Goal: Contribute content: Contribute content

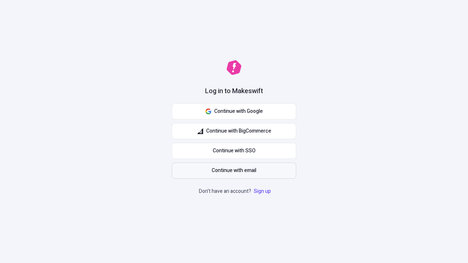
click at [234, 171] on span "Continue with email" at bounding box center [234, 171] width 45 height 8
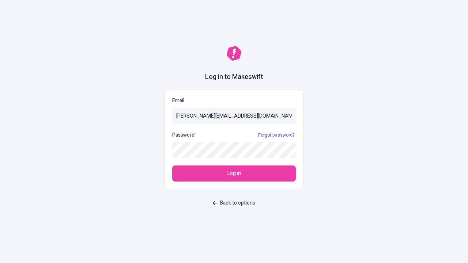
type input "[PERSON_NAME][EMAIL_ADDRESS][DOMAIN_NAME]"
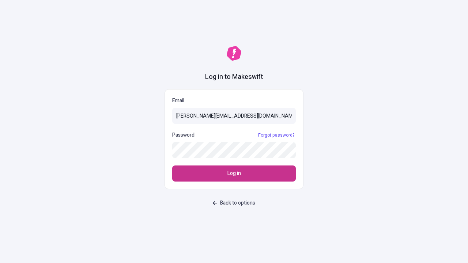
click at [234, 174] on span "Log in" at bounding box center [234, 174] width 14 height 8
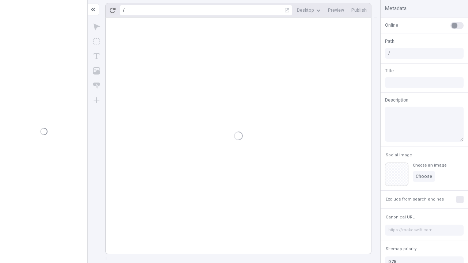
type input "/deep-link-tenuis"
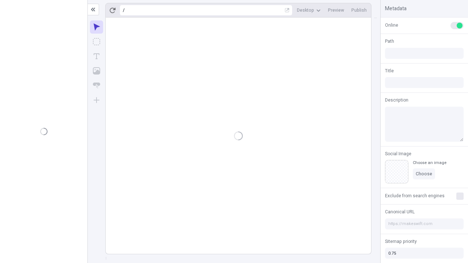
type input "/deep-link-tenuis"
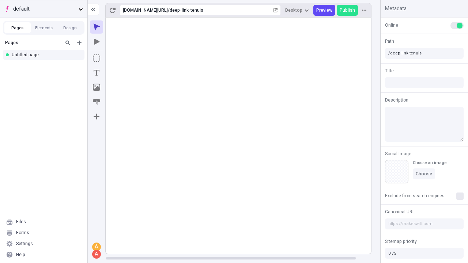
click at [43, 9] on span "default" at bounding box center [44, 9] width 62 height 8
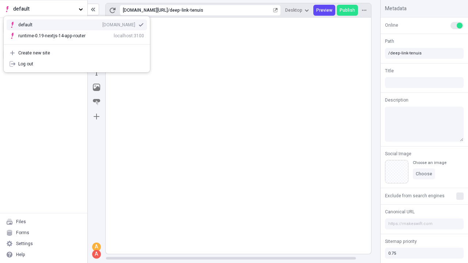
click at [77, 53] on div "Create new site" at bounding box center [81, 53] width 126 height 6
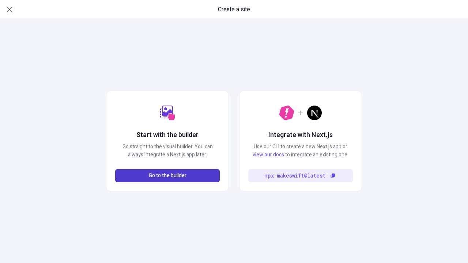
click at [167, 176] on span "Go to the builder" at bounding box center [168, 176] width 38 height 8
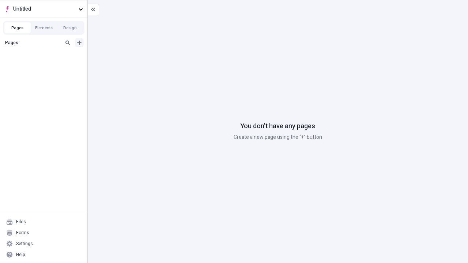
click at [79, 43] on icon "Add new" at bounding box center [79, 43] width 4 height 4
click at [46, 66] on div "Blank page" at bounding box center [46, 67] width 70 height 11
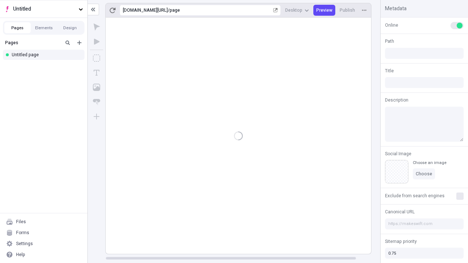
type input "/page"
click at [96, 58] on icon "Box" at bounding box center [96, 57] width 7 height 7
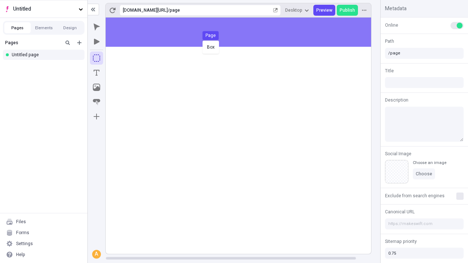
click at [246, 32] on div "Box Page" at bounding box center [234, 131] width 468 height 263
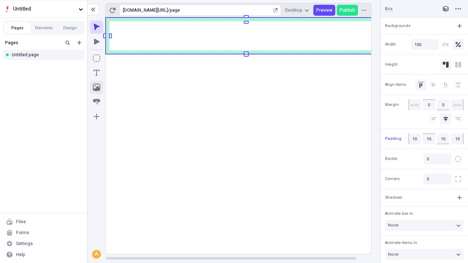
click at [96, 87] on icon "Image" at bounding box center [96, 87] width 7 height 7
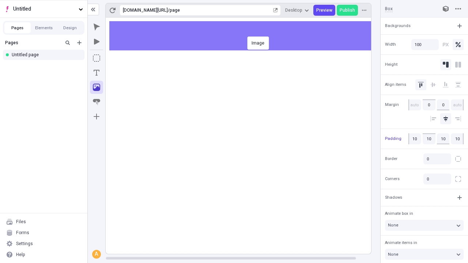
click at [246, 36] on div "Image" at bounding box center [234, 131] width 468 height 263
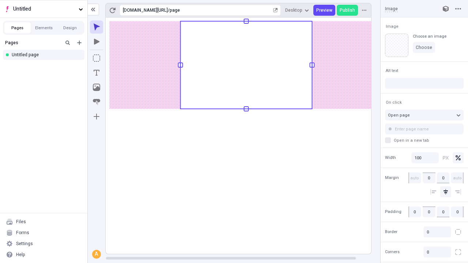
click at [96, 73] on icon "Text" at bounding box center [97, 73] width 6 height 6
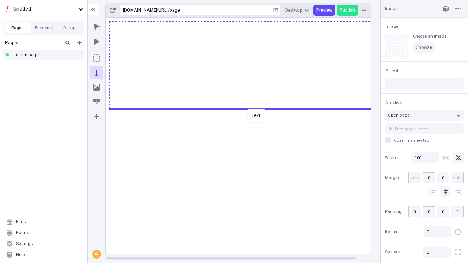
click at [246, 108] on div "Text" at bounding box center [234, 131] width 468 height 263
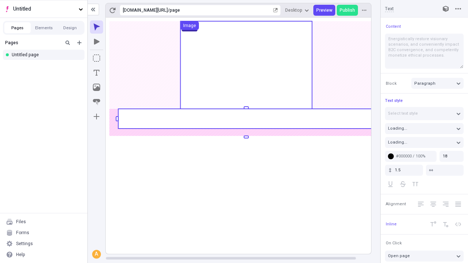
click at [246, 119] on rect at bounding box center [246, 119] width 256 height 20
click at [246, 119] on rect at bounding box center [246, 136] width 281 height 236
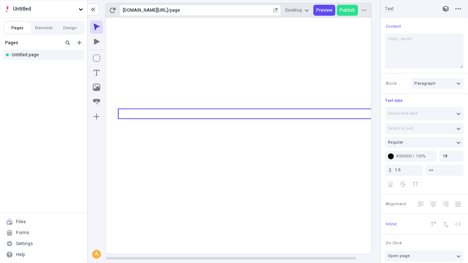
type textarea "Hello, world!"
click at [96, 87] on icon "Image" at bounding box center [96, 87] width 7 height 7
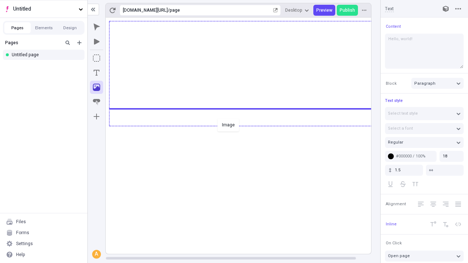
click at [246, 125] on div "Image" at bounding box center [234, 131] width 468 height 263
